Goal: Information Seeking & Learning: Learn about a topic

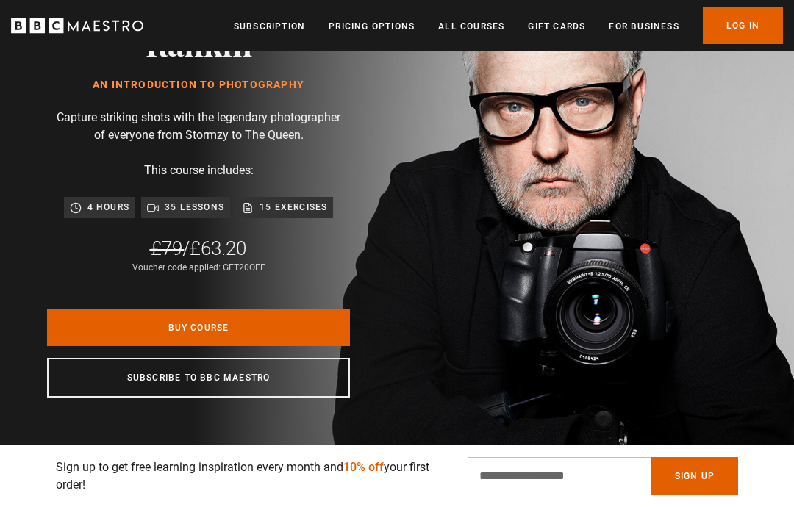
scroll to position [0, 212]
click at [725, 495] on button "Sign Up" at bounding box center [694, 476] width 87 height 38
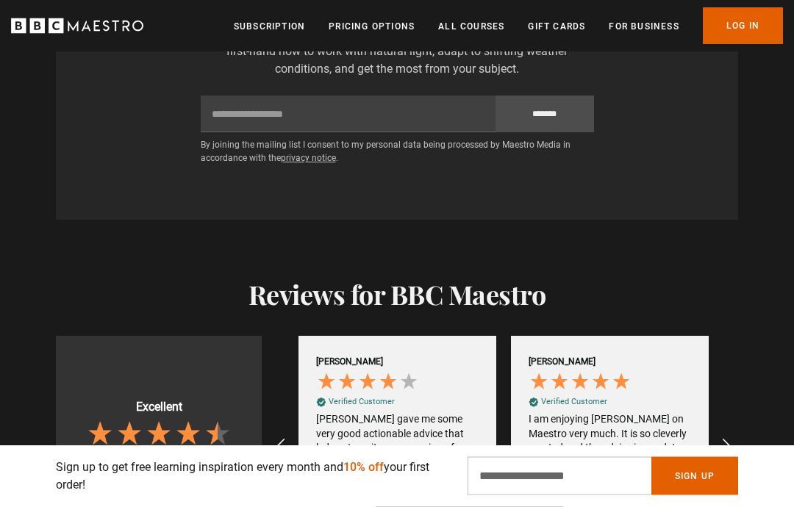
scroll to position [2476, 0]
click at [285, 437] on icon "REVIEWS.io Carousel Scroll Left" at bounding box center [281, 446] width 18 height 18
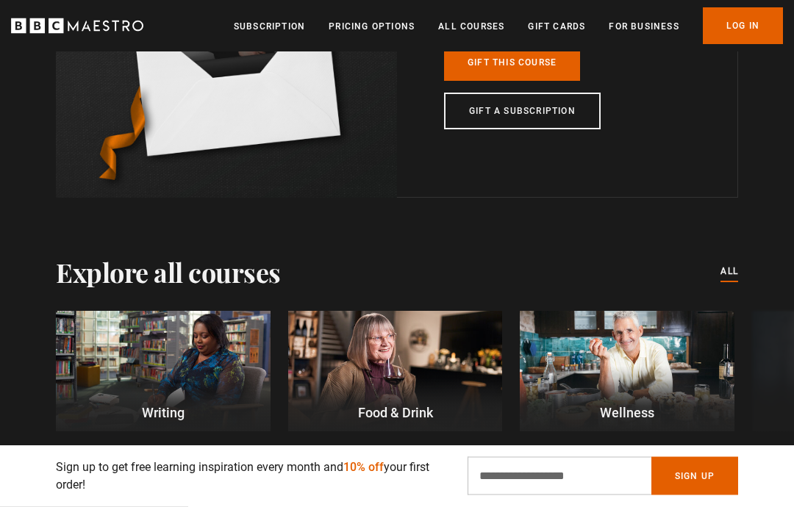
scroll to position [3760, 0]
click at [329, 403] on p "Food & Drink" at bounding box center [395, 413] width 215 height 20
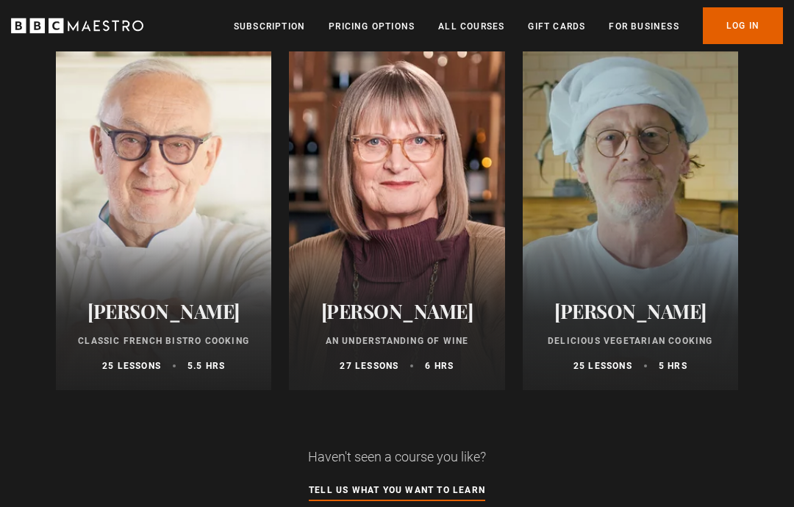
scroll to position [936, 0]
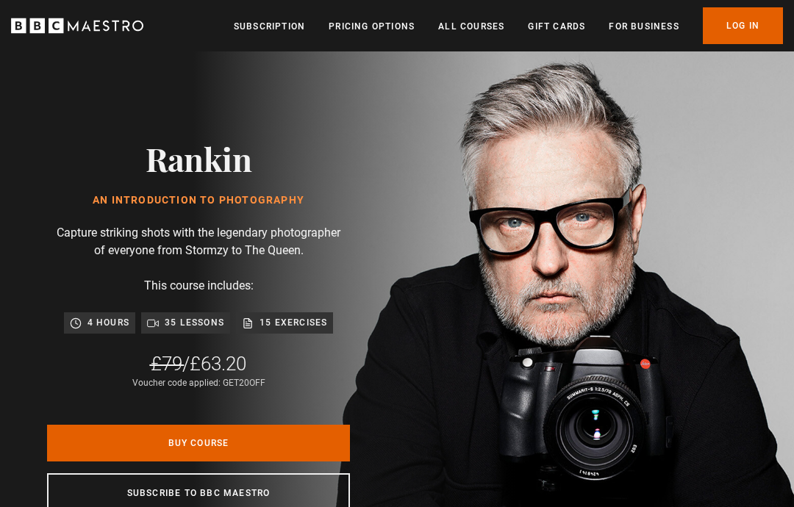
click at [452, 33] on link "All Courses" at bounding box center [471, 26] width 66 height 15
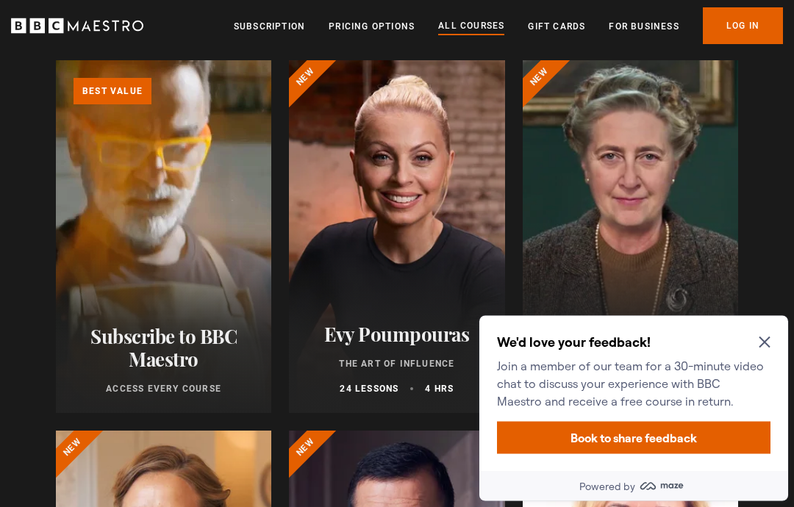
scroll to position [173, 0]
click at [765, 341] on icon "Close Maze Prompt" at bounding box center [764, 342] width 11 height 11
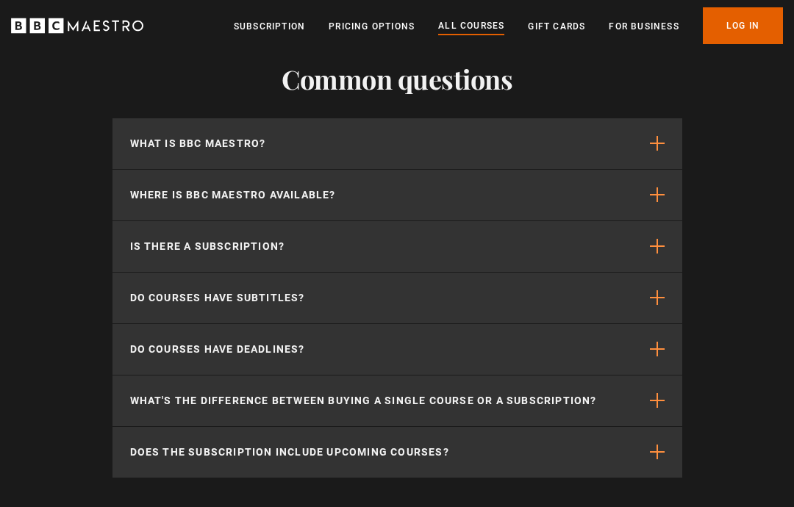
scroll to position [6604, 0]
